Goal: Transaction & Acquisition: Purchase product/service

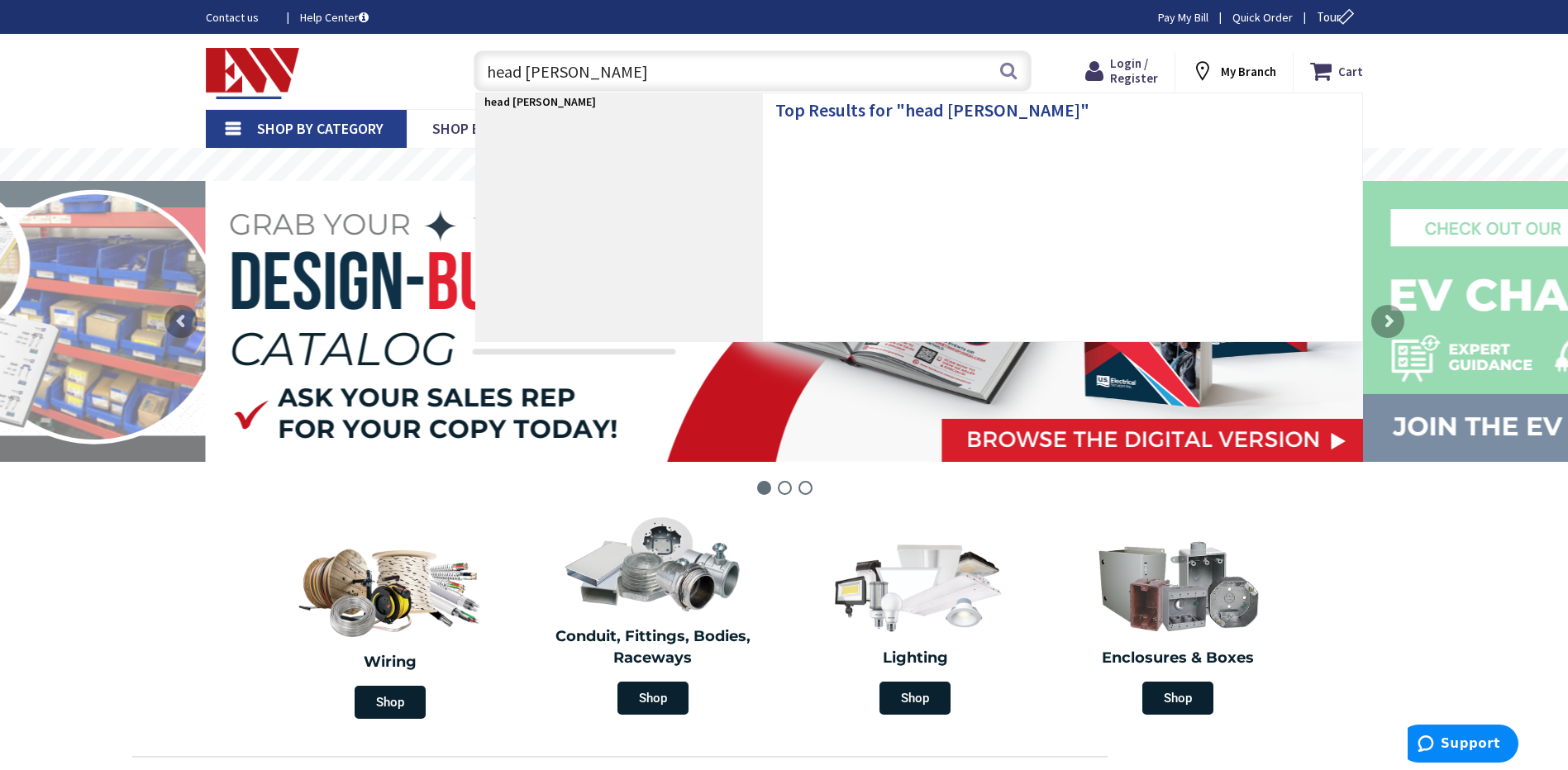
type input "head lamp"
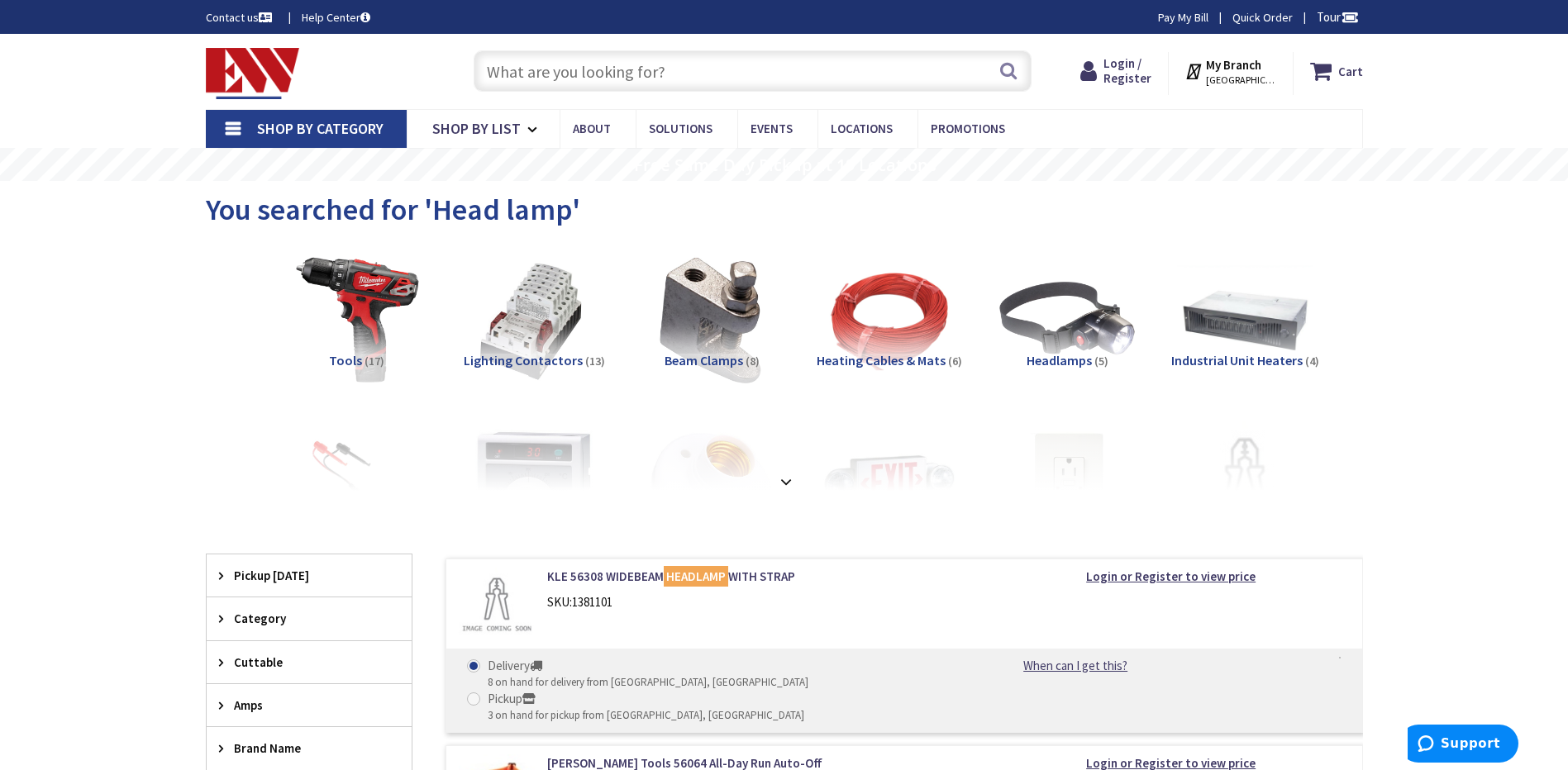
click at [400, 91] on div "Toggle Nav" at bounding box center [324, 72] width 261 height 55
click at [529, 72] on input "text" at bounding box center [753, 71] width 558 height 41
click at [463, 77] on div "Search" at bounding box center [749, 71] width 591 height 53
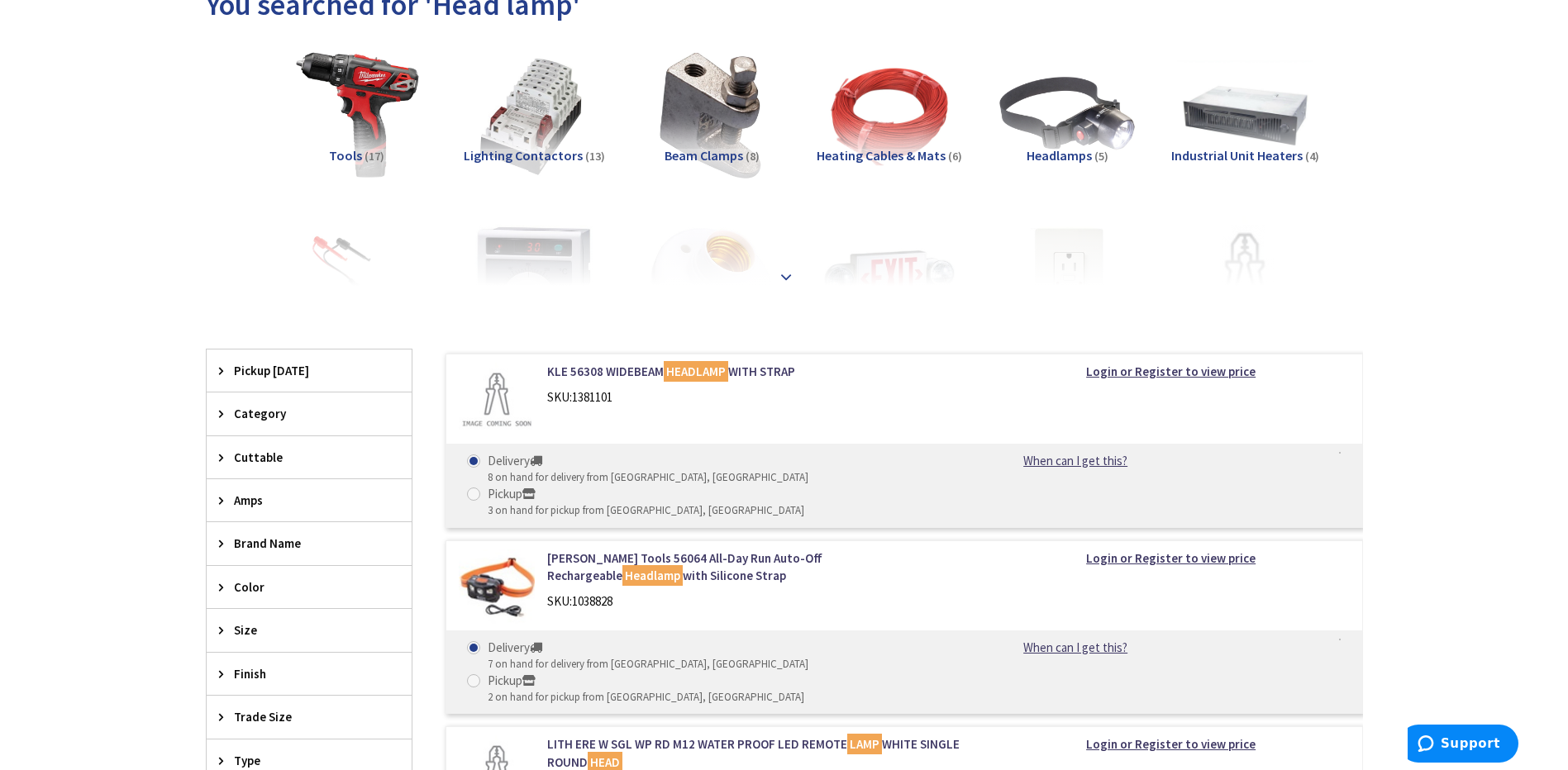
scroll to position [248, 0]
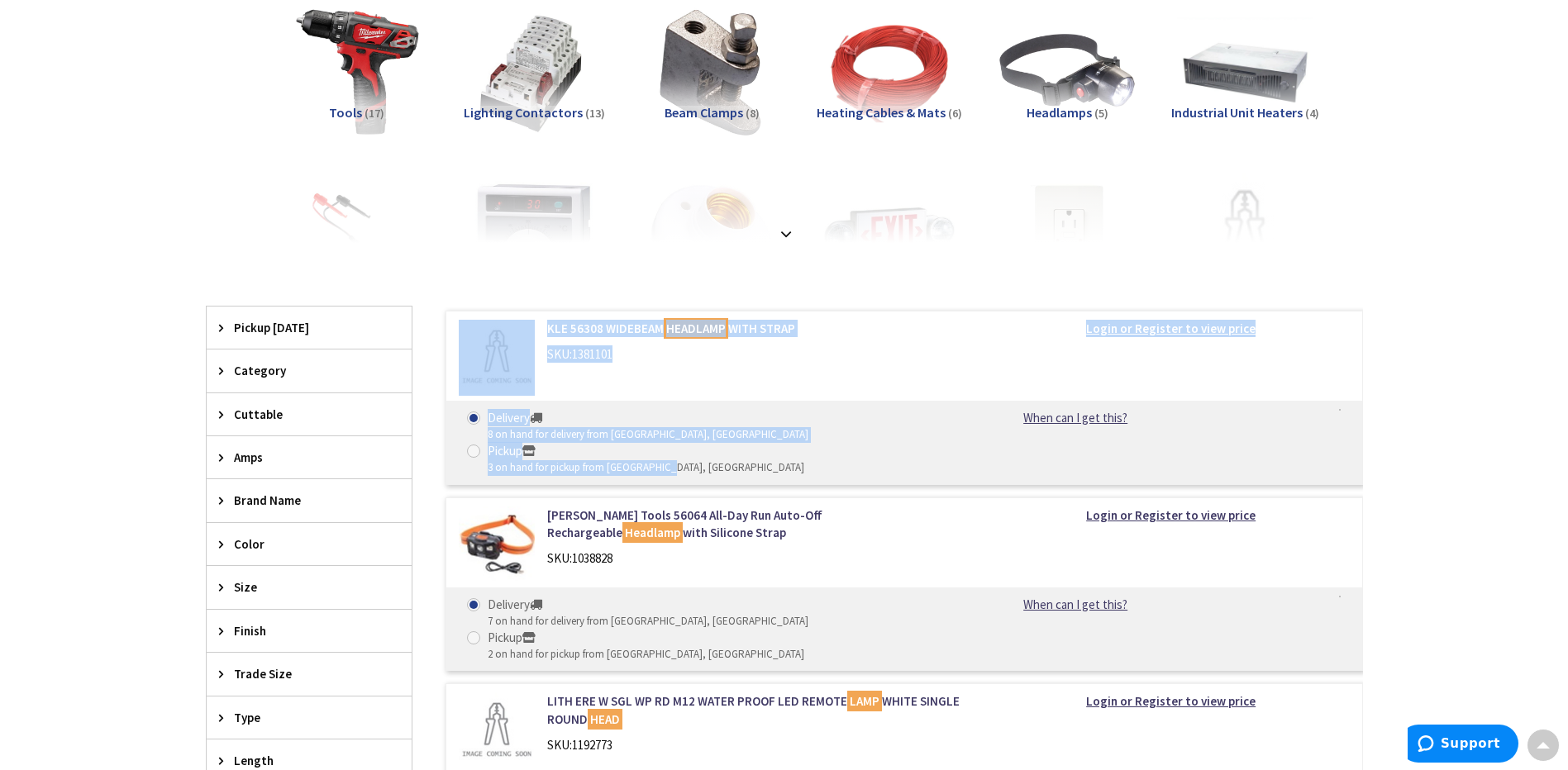
drag, startPoint x: 905, startPoint y: 432, endPoint x: 763, endPoint y: 458, distance: 144.4
click at [763, 458] on div "KLE 56308 WIDEBEAM HEADLAMP WITH STRAP SKU: 1381101 Login or Register to view p…" at bounding box center [887, 773] width 951 height 933
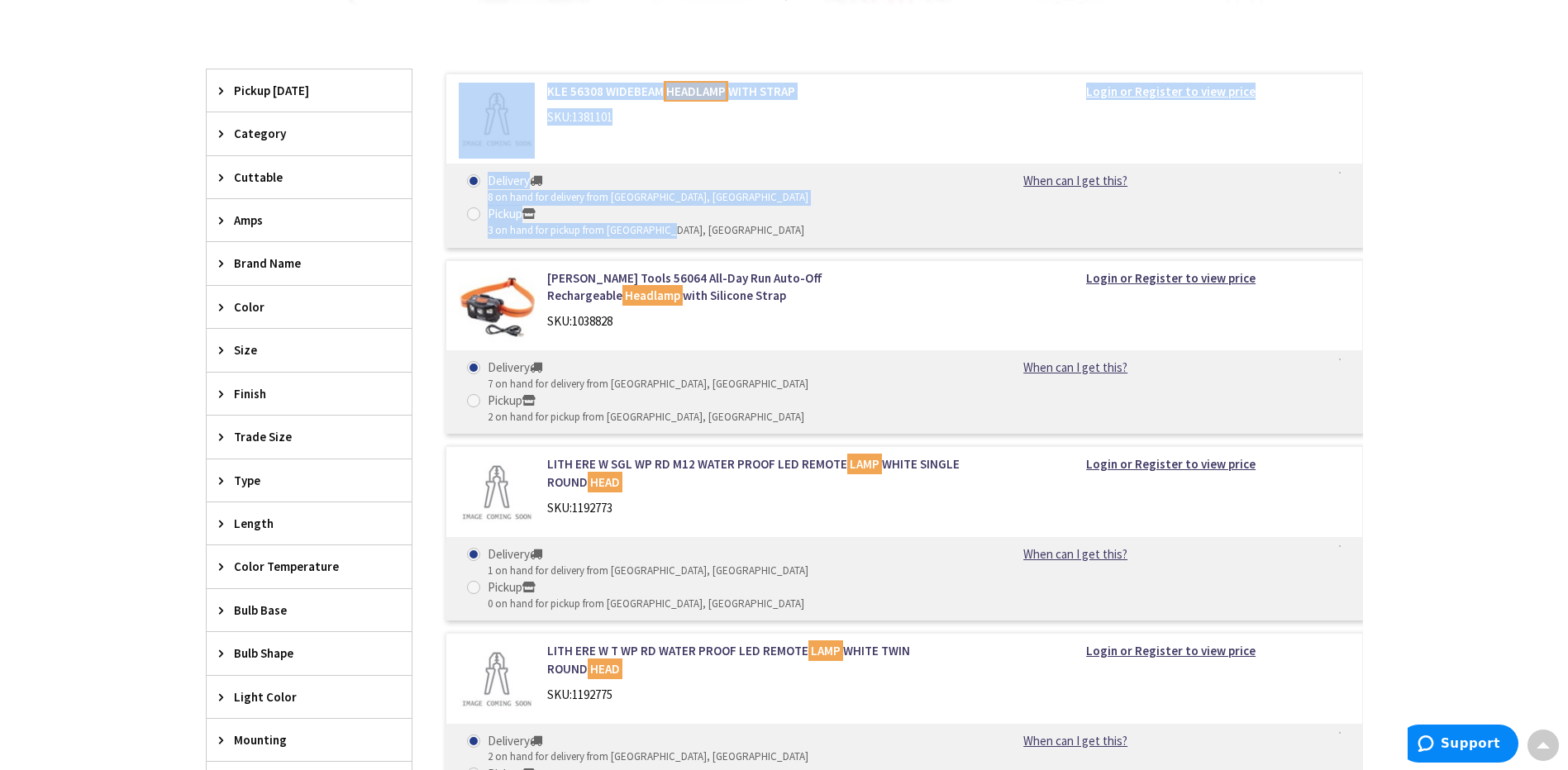
scroll to position [330, 0]
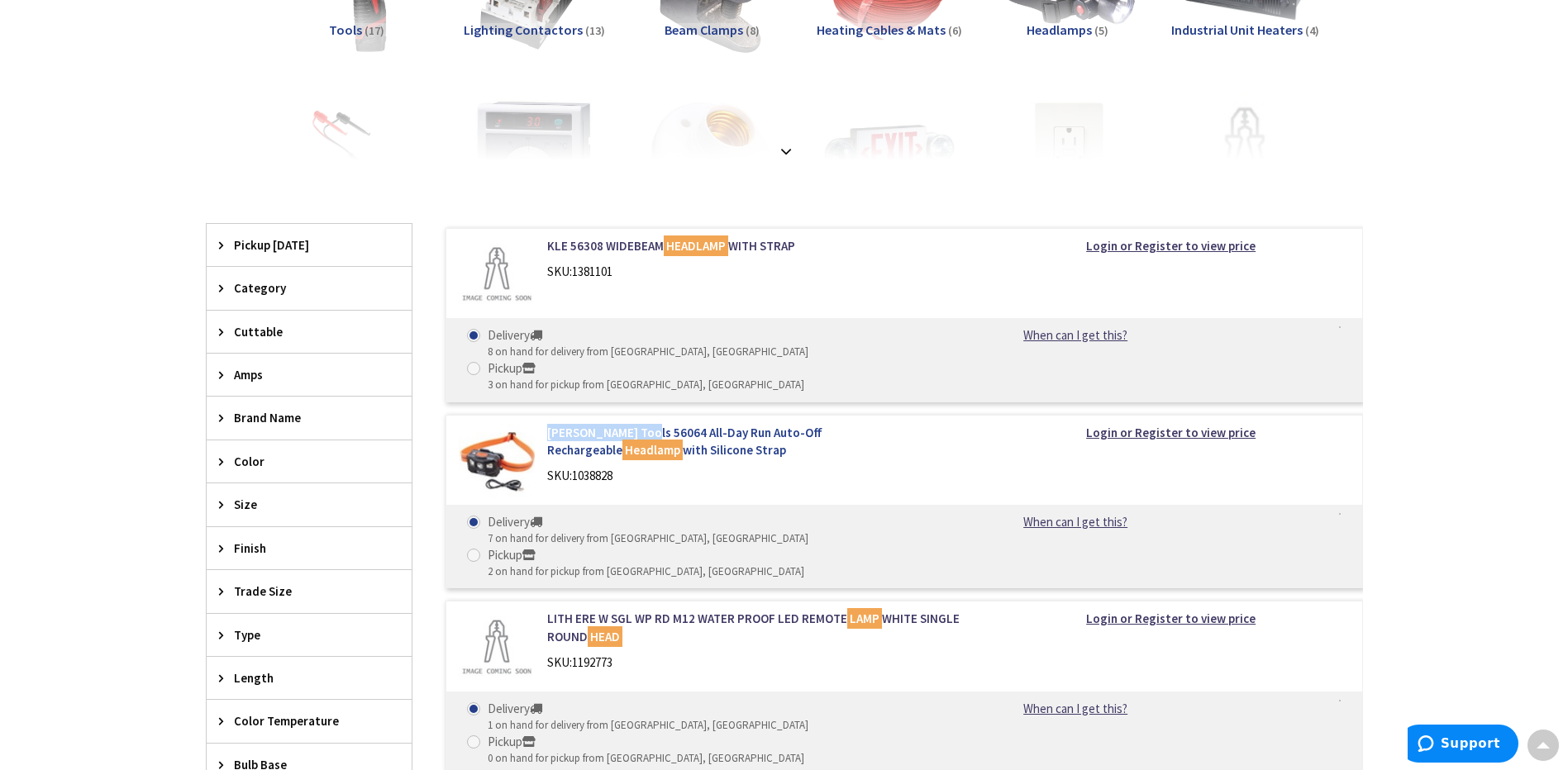
drag, startPoint x: 539, startPoint y: 404, endPoint x: 636, endPoint y: 390, distance: 98.0
click at [636, 424] on div "[PERSON_NAME] Tools 56064 All-Day Run Auto-Off Rechargeable Headlamp with Silic…" at bounding box center [757, 458] width 446 height 70
drag, startPoint x: 636, startPoint y: 390, endPoint x: 628, endPoint y: 396, distance: 10.0
copy link "[PERSON_NAME] Tools 56064"
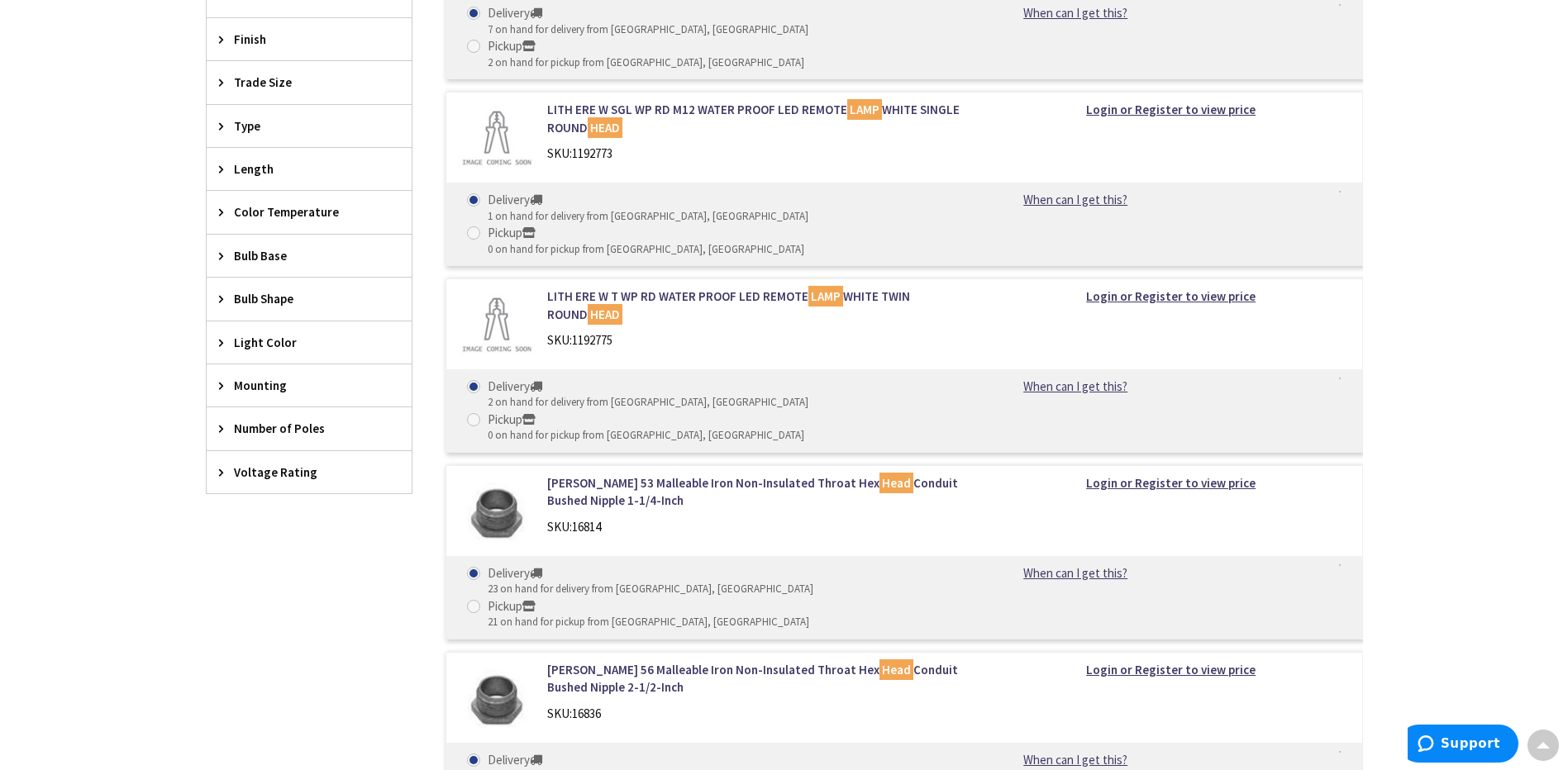
scroll to position [1240, 0]
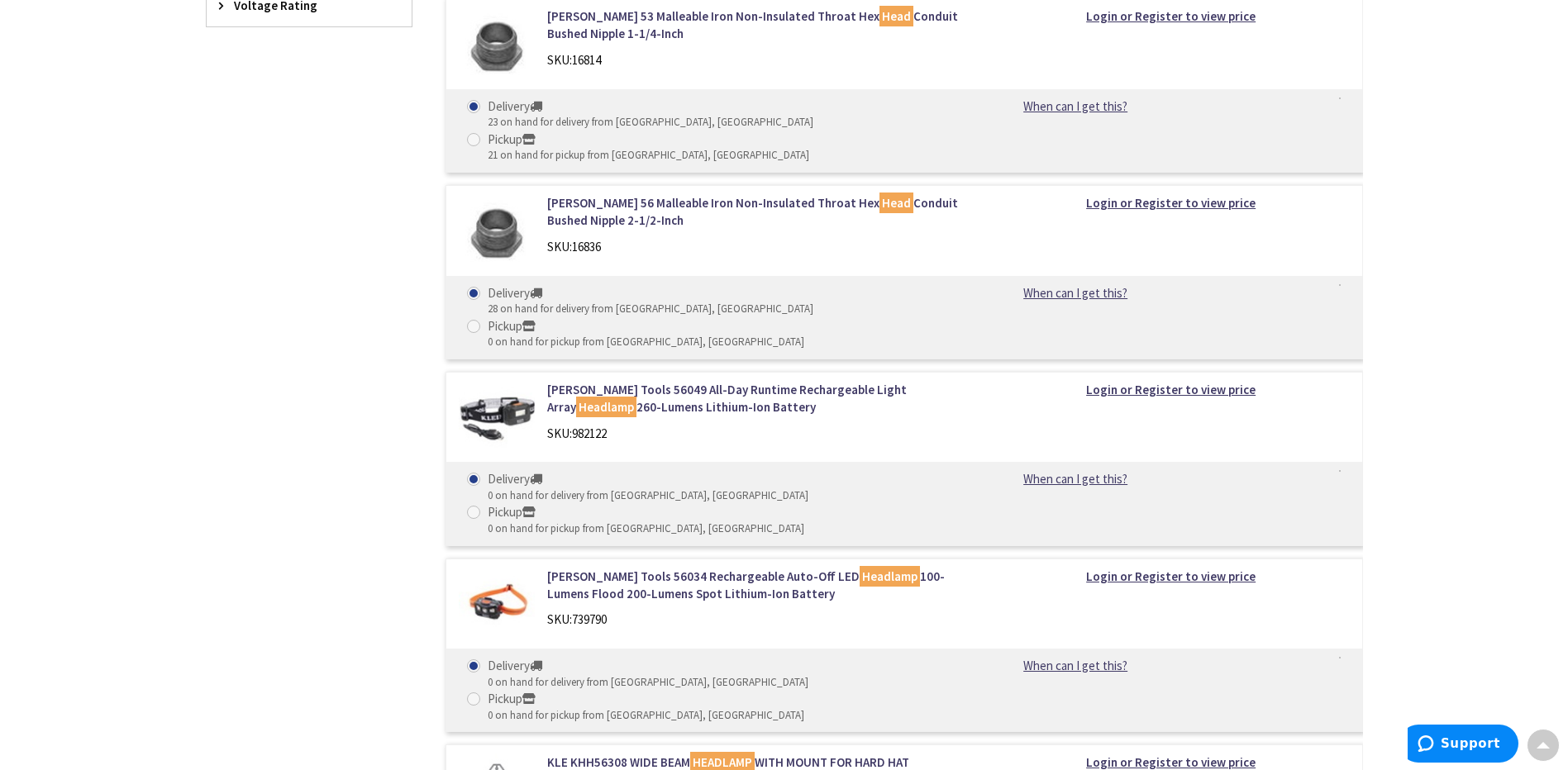
drag, startPoint x: 903, startPoint y: 507, endPoint x: 903, endPoint y: 575, distance: 68.0
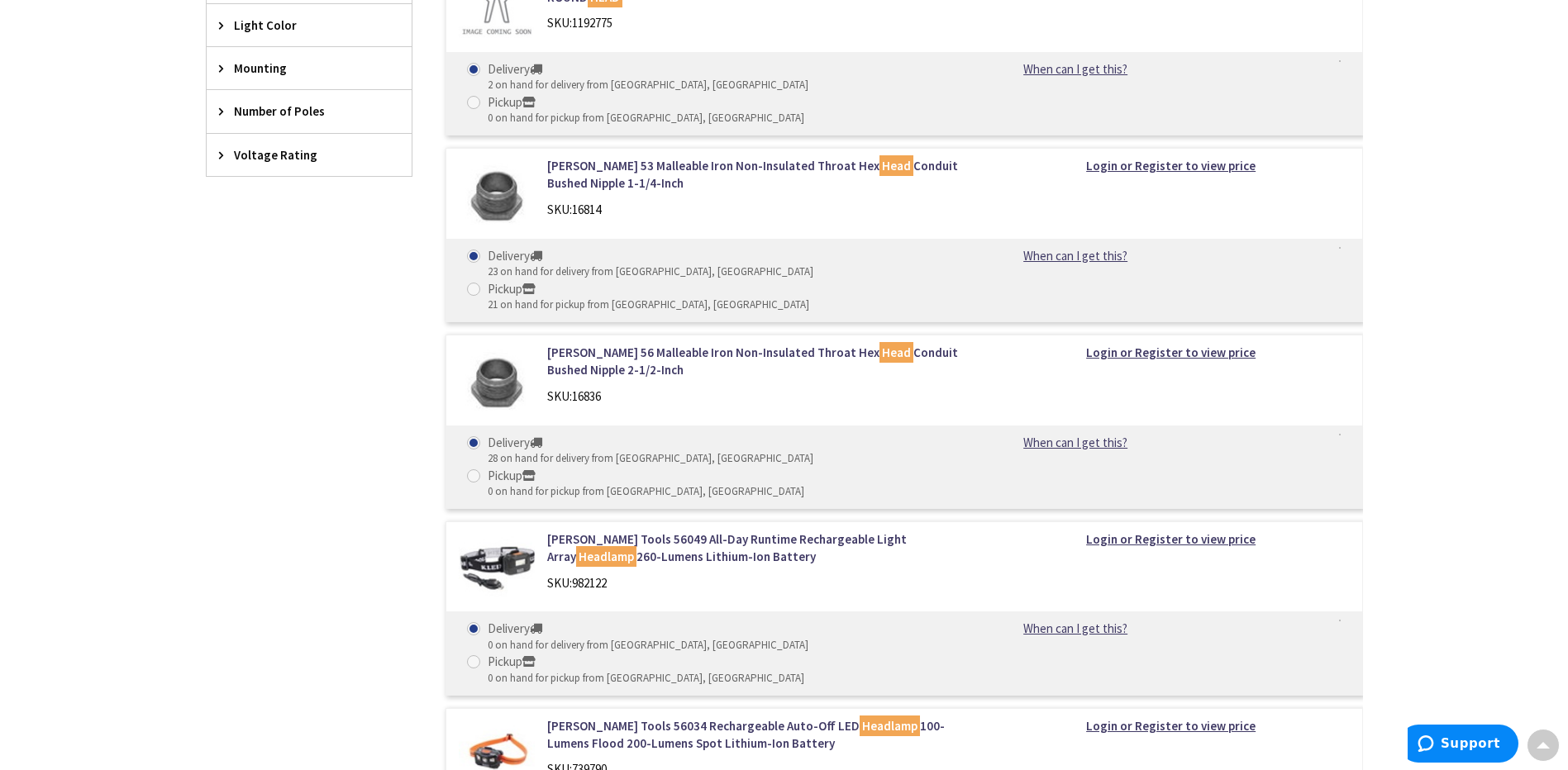
scroll to position [0, 0]
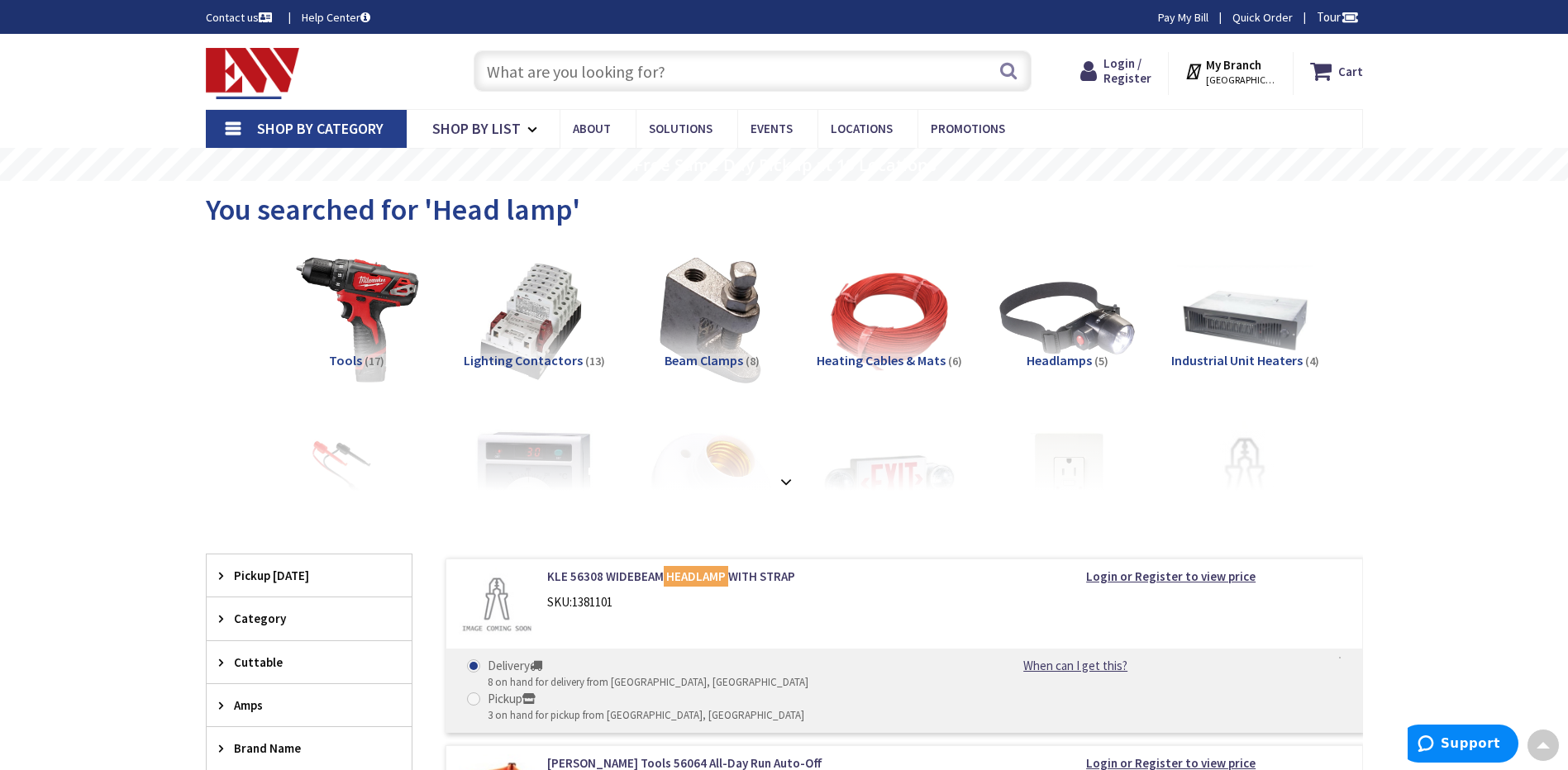
drag, startPoint x: 915, startPoint y: 599, endPoint x: 931, endPoint y: 256, distance: 343.4
